Goal: Task Accomplishment & Management: Manage account settings

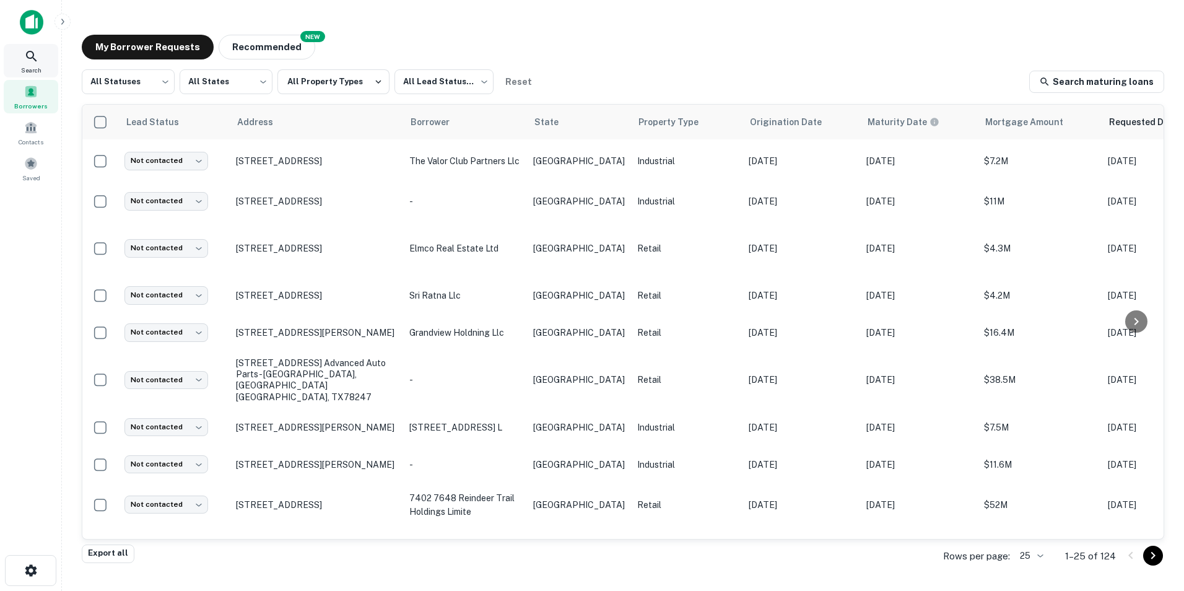
scroll to position [415, 0]
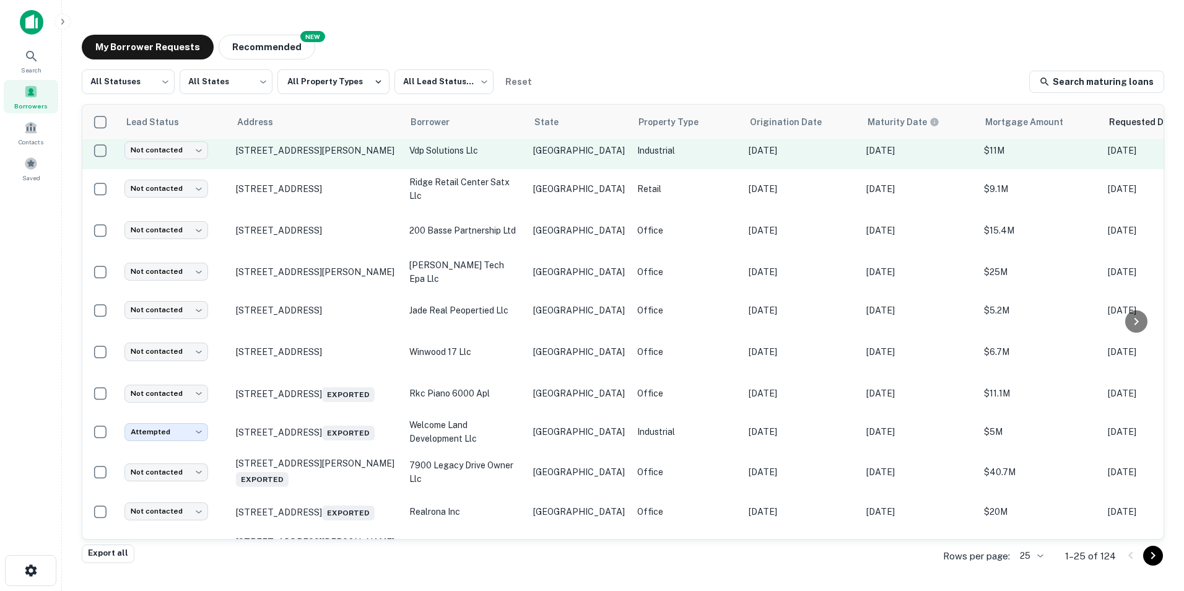
scroll to position [644, 0]
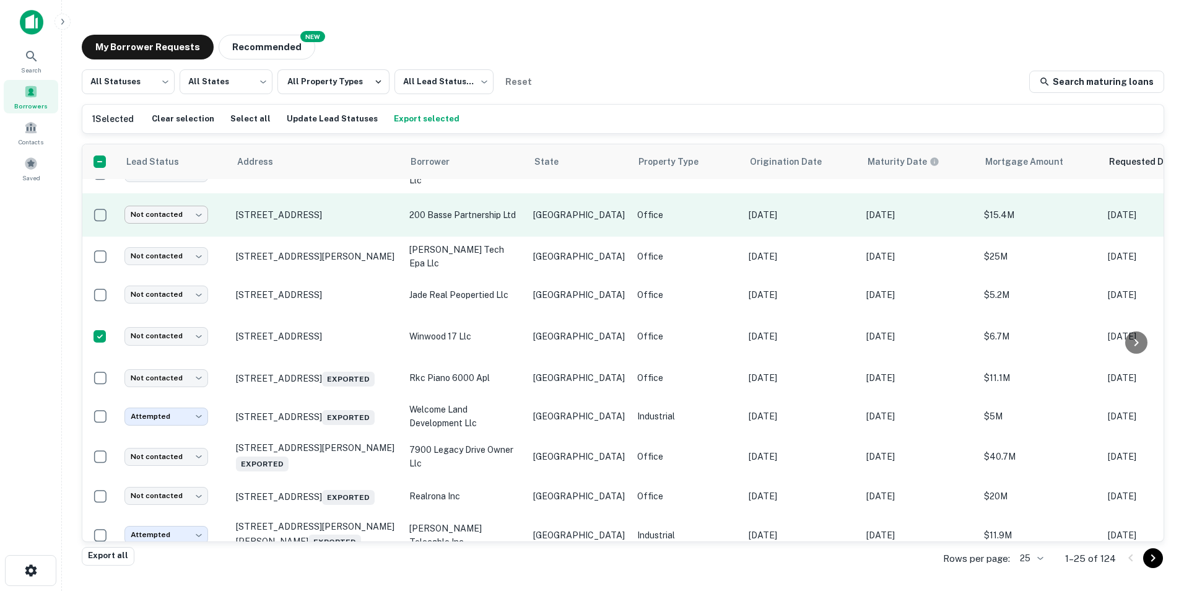
click at [204, 221] on body "Search Borrowers Contacts Saved My Borrower Requests NEW Recommended All Status…" at bounding box center [592, 295] width 1184 height 591
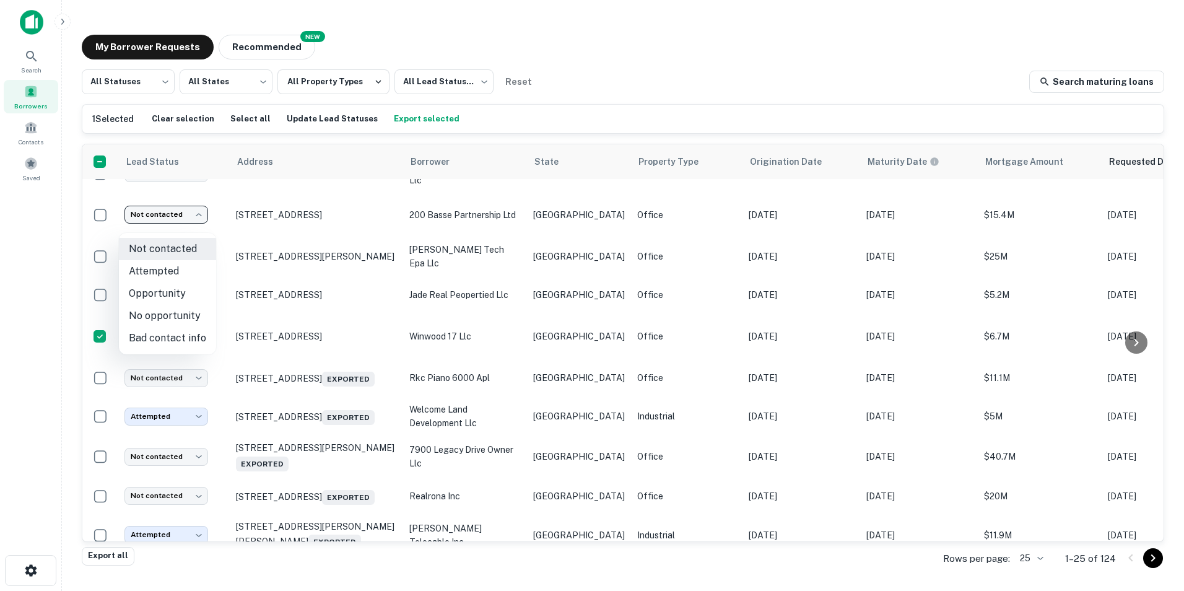
click at [634, 48] on div at bounding box center [592, 295] width 1184 height 591
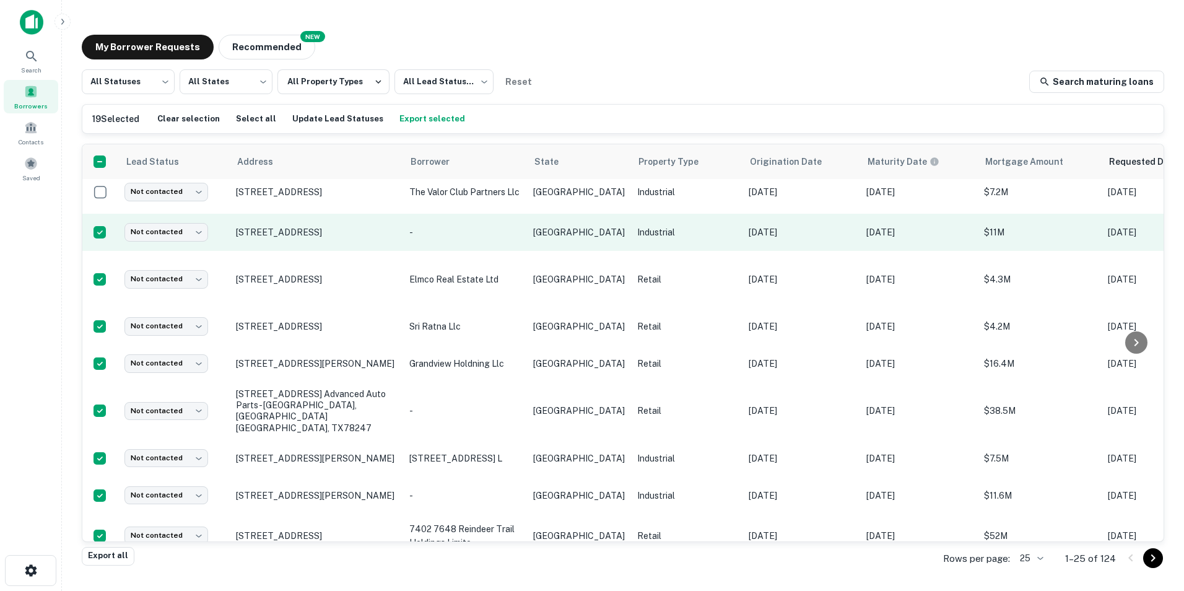
scroll to position [0, 0]
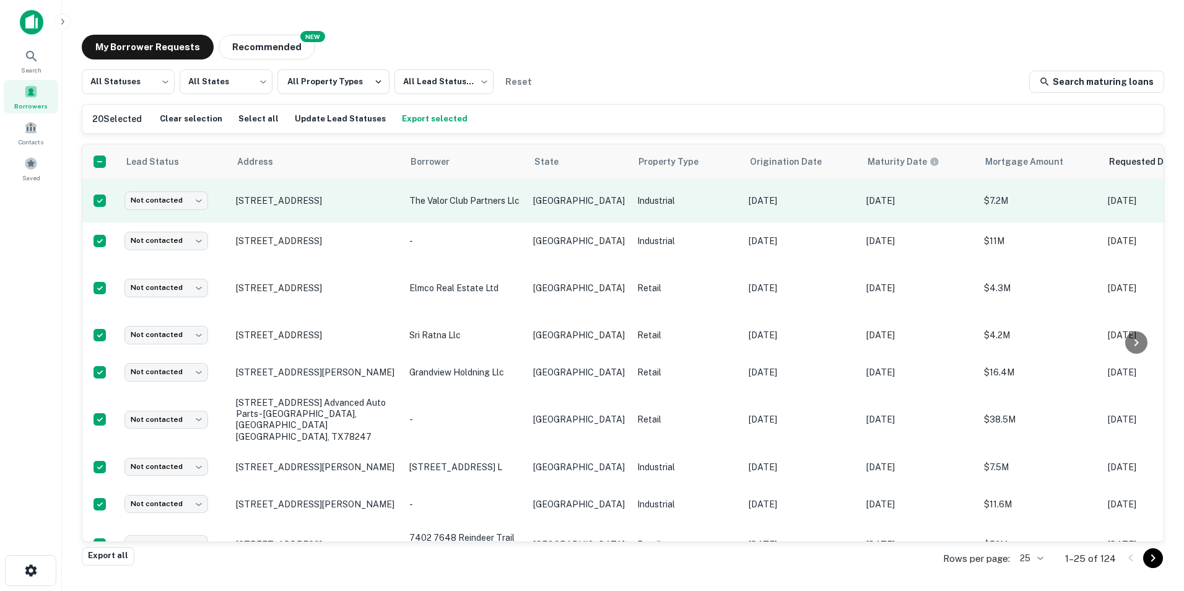
drag, startPoint x: 403, startPoint y: 120, endPoint x: 546, endPoint y: 191, distance: 159.5
click at [403, 120] on button "Export selected" at bounding box center [435, 119] width 72 height 19
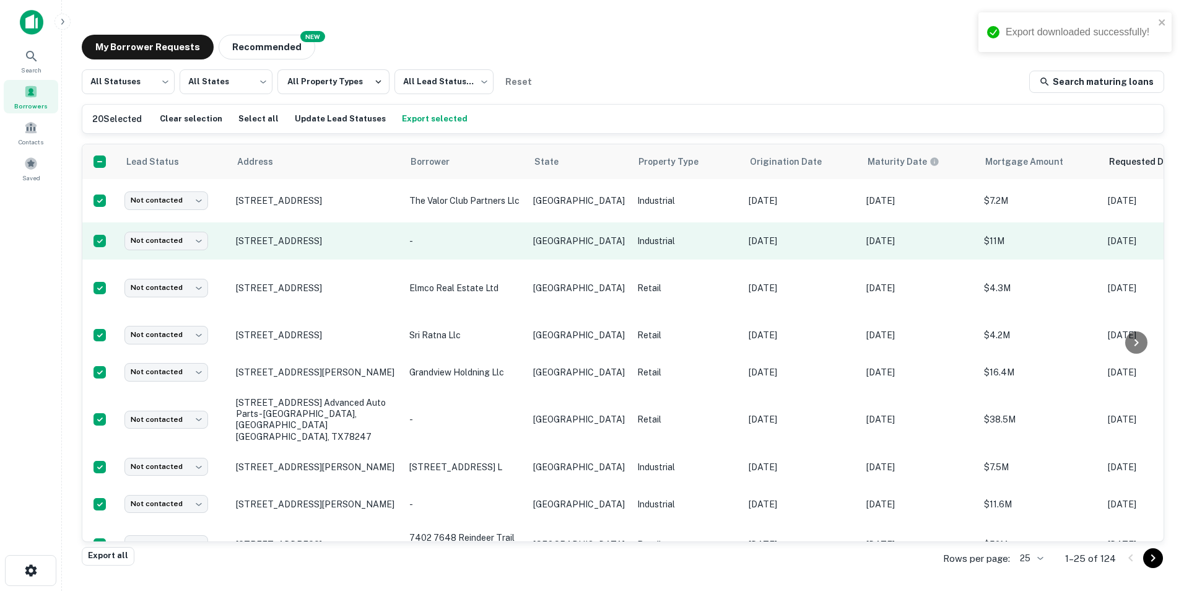
drag, startPoint x: 567, startPoint y: 22, endPoint x: 496, endPoint y: 261, distance: 249.9
click at [567, 22] on main "My Borrower Requests NEW Recommended All Statuses *** ​ All States *** ​ All Pr…" at bounding box center [623, 295] width 1122 height 591
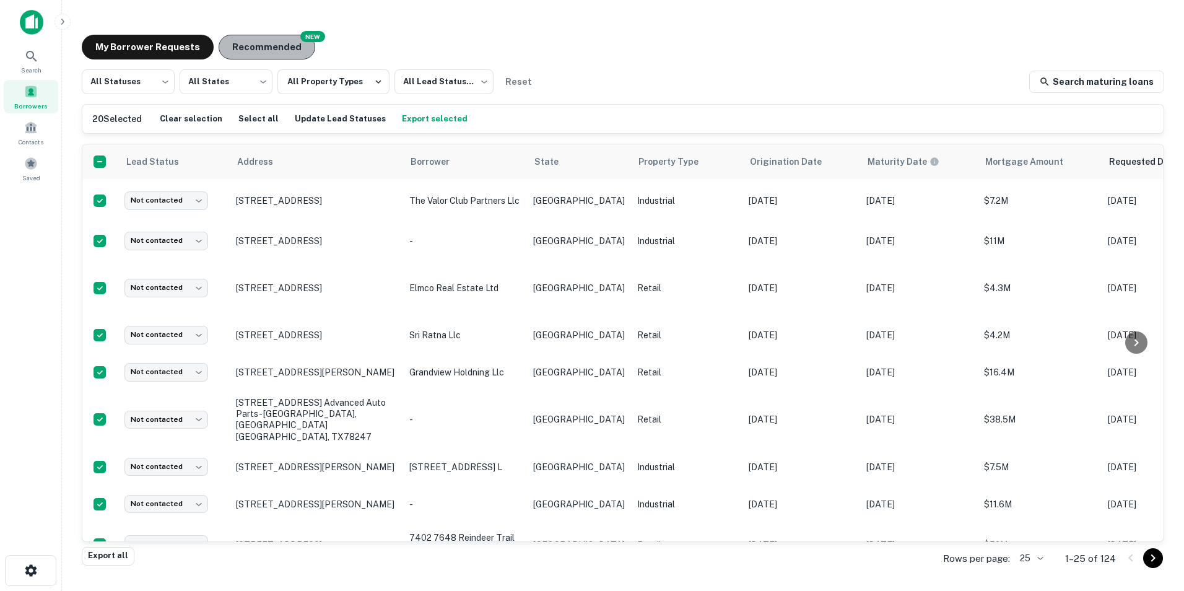
click at [279, 42] on button "Recommended" at bounding box center [267, 47] width 97 height 25
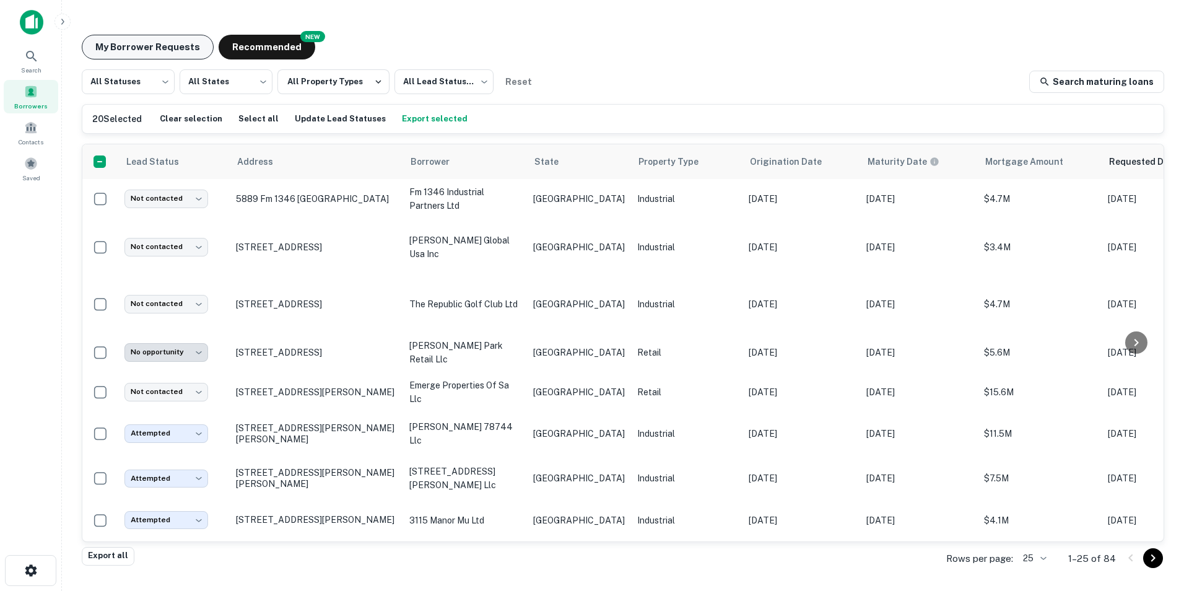
click at [128, 48] on button "My Borrower Requests" at bounding box center [148, 47] width 132 height 25
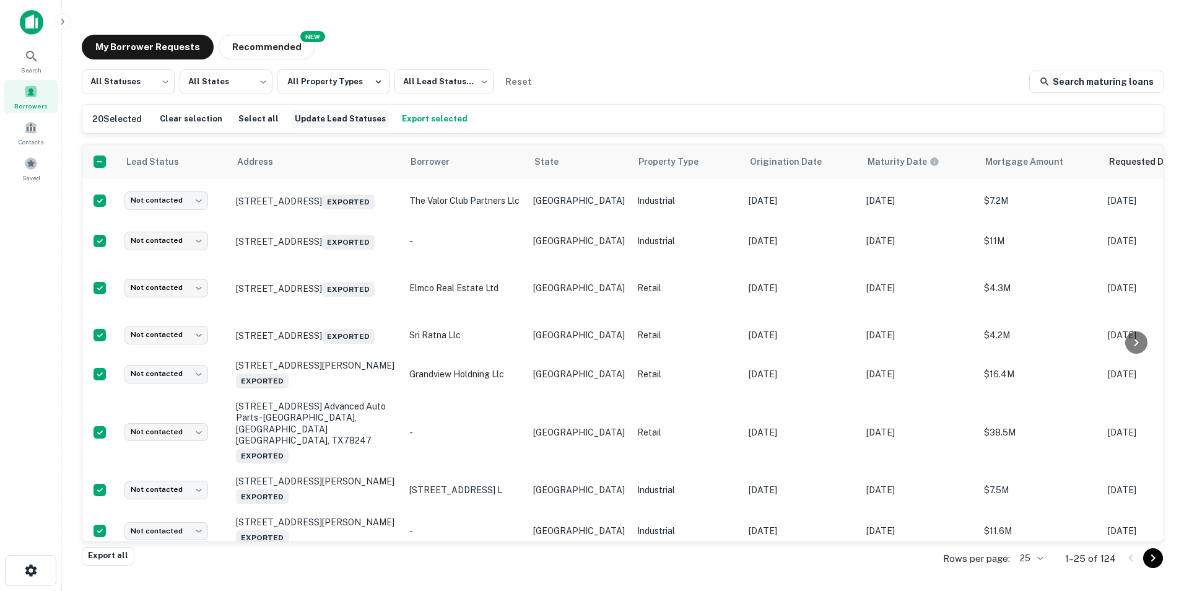
click at [317, 118] on button "Update Lead Statuses" at bounding box center [340, 119] width 97 height 19
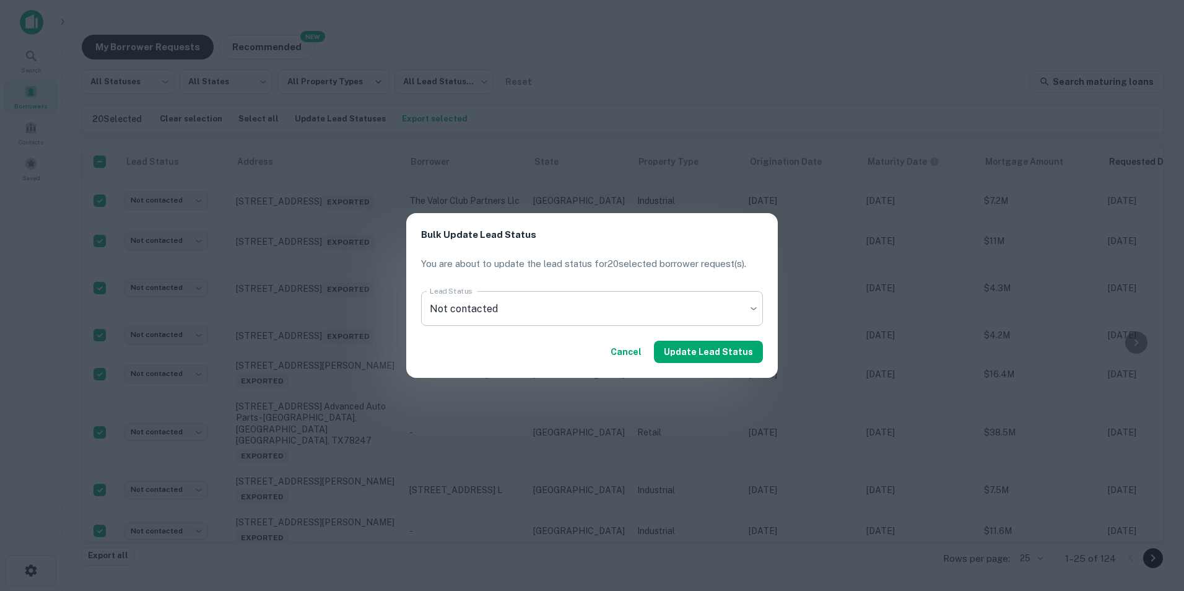
click at [592, 316] on body "Search Borrowers Contacts Saved My Borrower Requests NEW Recommended All Status…" at bounding box center [592, 295] width 1184 height 591
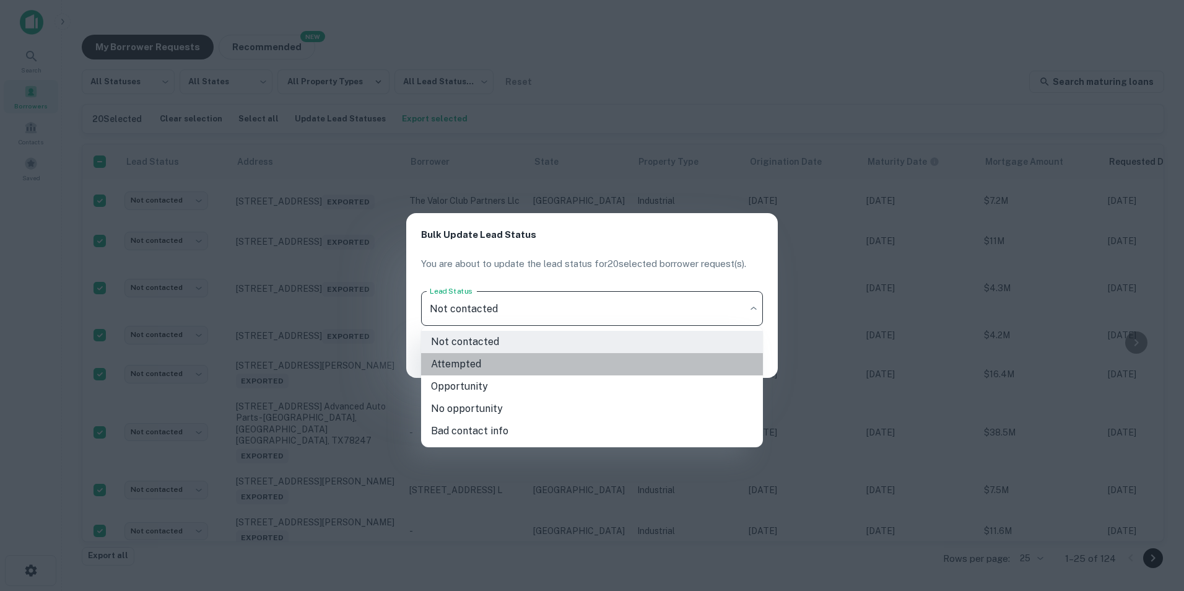
click at [464, 366] on li "Attempted" at bounding box center [592, 364] width 342 height 22
type input "*********"
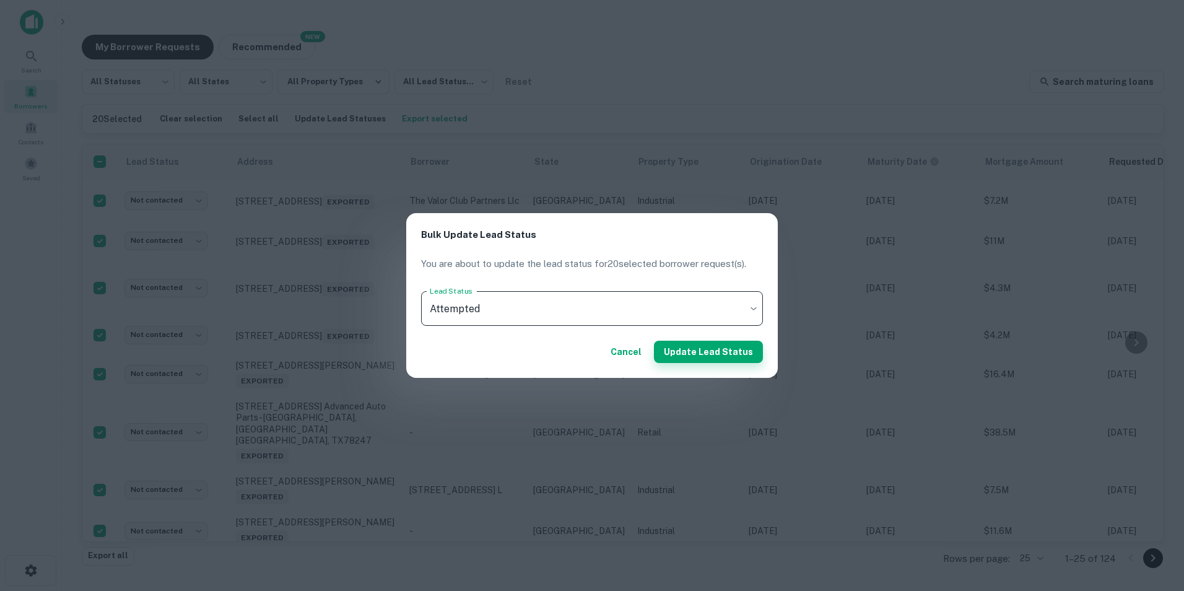
click at [719, 358] on button "Update Lead Status" at bounding box center [708, 352] width 109 height 22
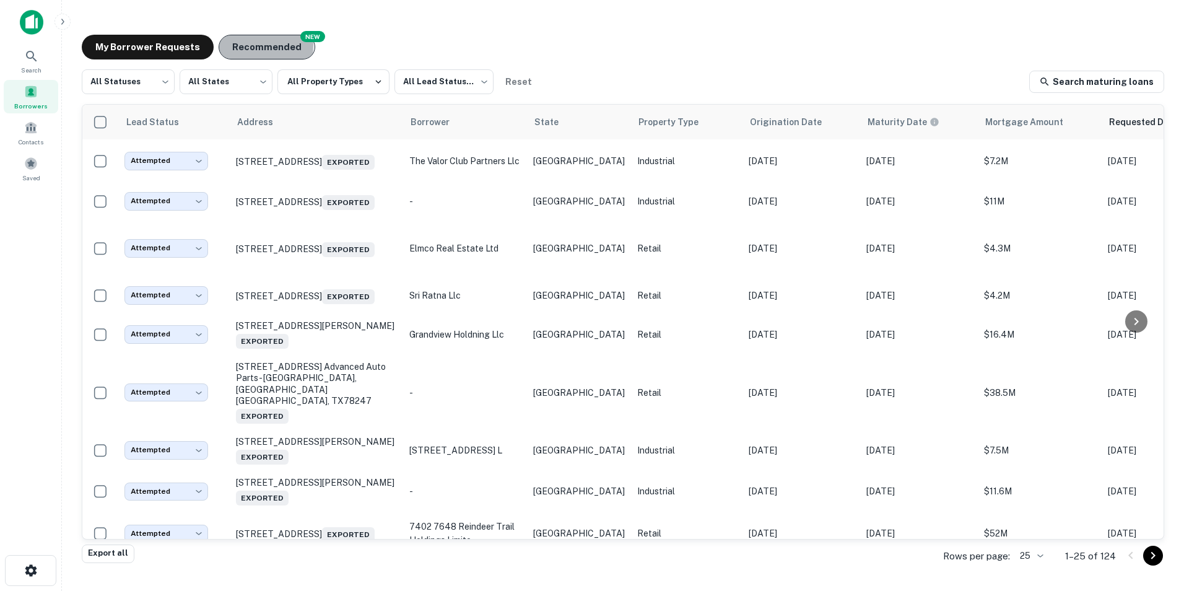
click at [241, 45] on button "Recommended" at bounding box center [267, 47] width 97 height 25
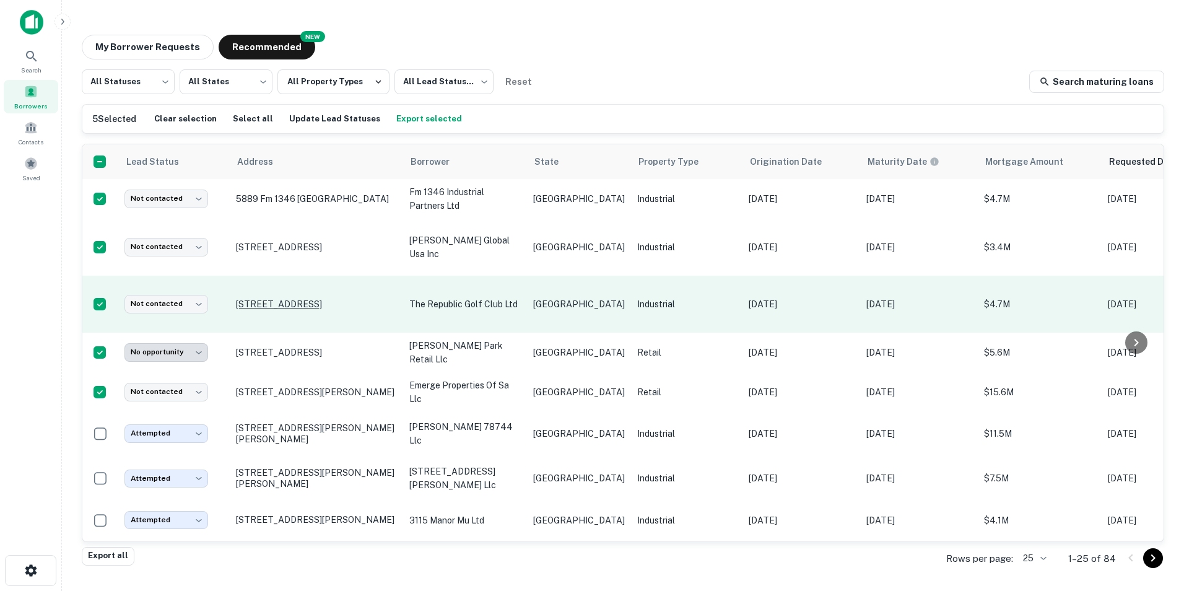
click at [259, 298] on p "4226 Se Military Dr San Antonio, TX78222" at bounding box center [316, 303] width 161 height 11
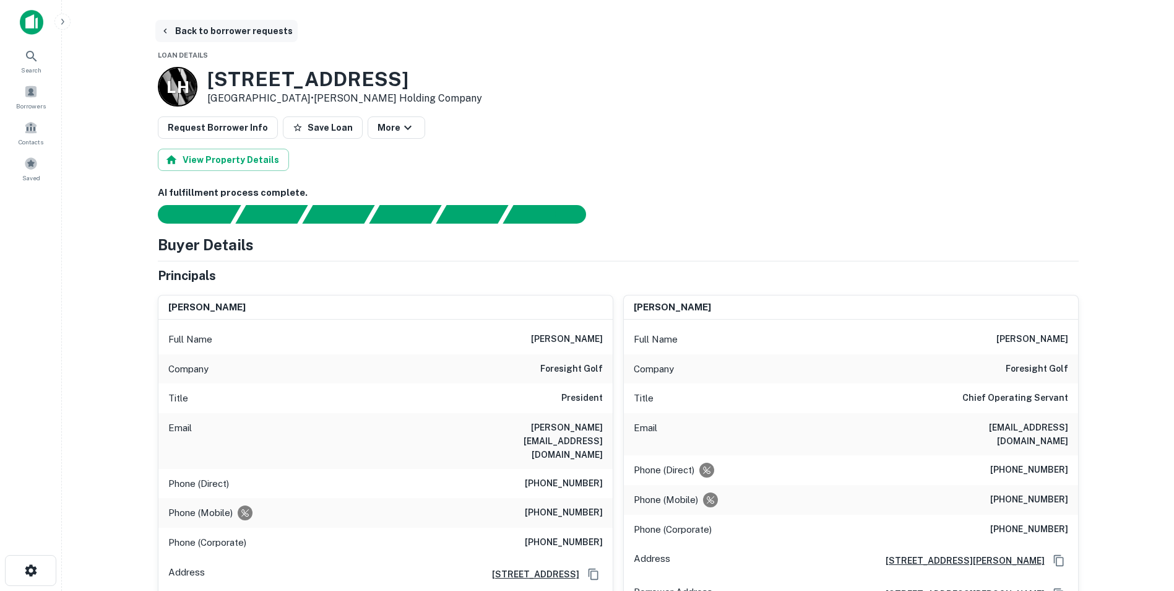
click at [200, 29] on button "Back to borrower requests" at bounding box center [226, 31] width 142 height 22
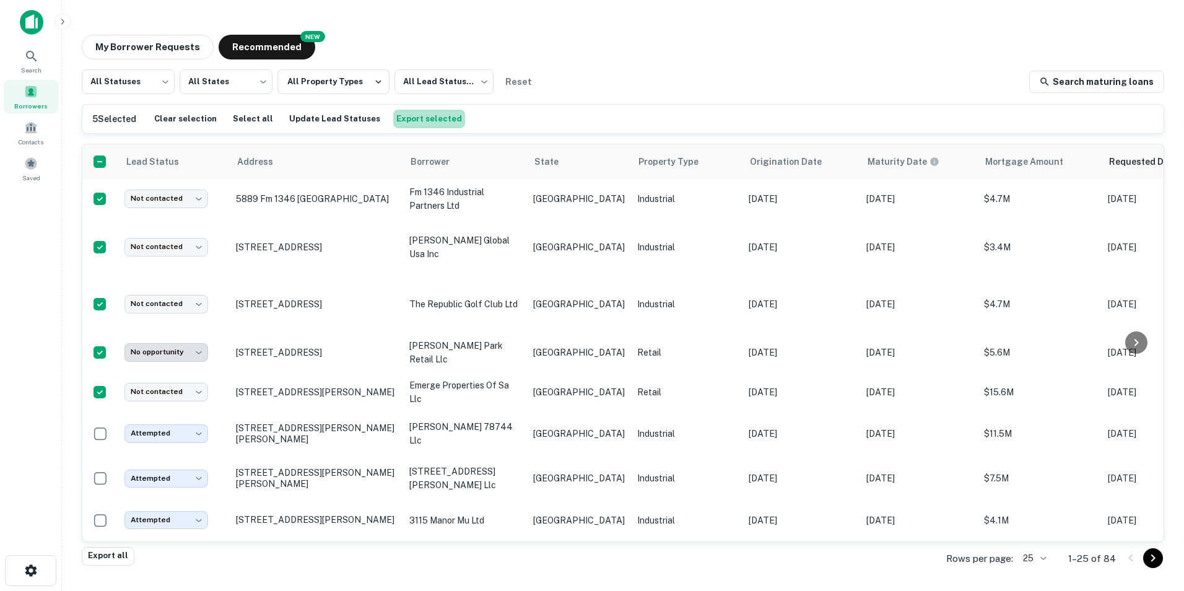
click at [427, 119] on button "Export selected" at bounding box center [429, 119] width 72 height 19
click at [614, 37] on div "My Borrower Requests NEW Recommended" at bounding box center [623, 47] width 1082 height 25
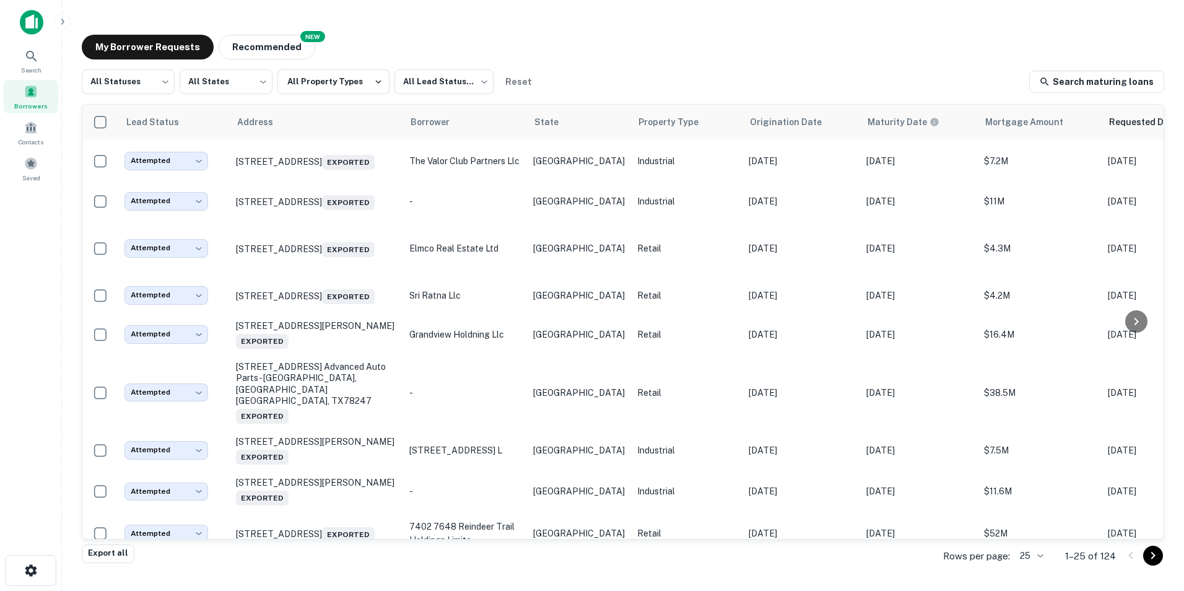
drag, startPoint x: 259, startPoint y: 45, endPoint x: 410, endPoint y: 53, distance: 151.2
click at [259, 45] on button "Recommended" at bounding box center [267, 47] width 97 height 25
